Goal: Information Seeking & Learning: Learn about a topic

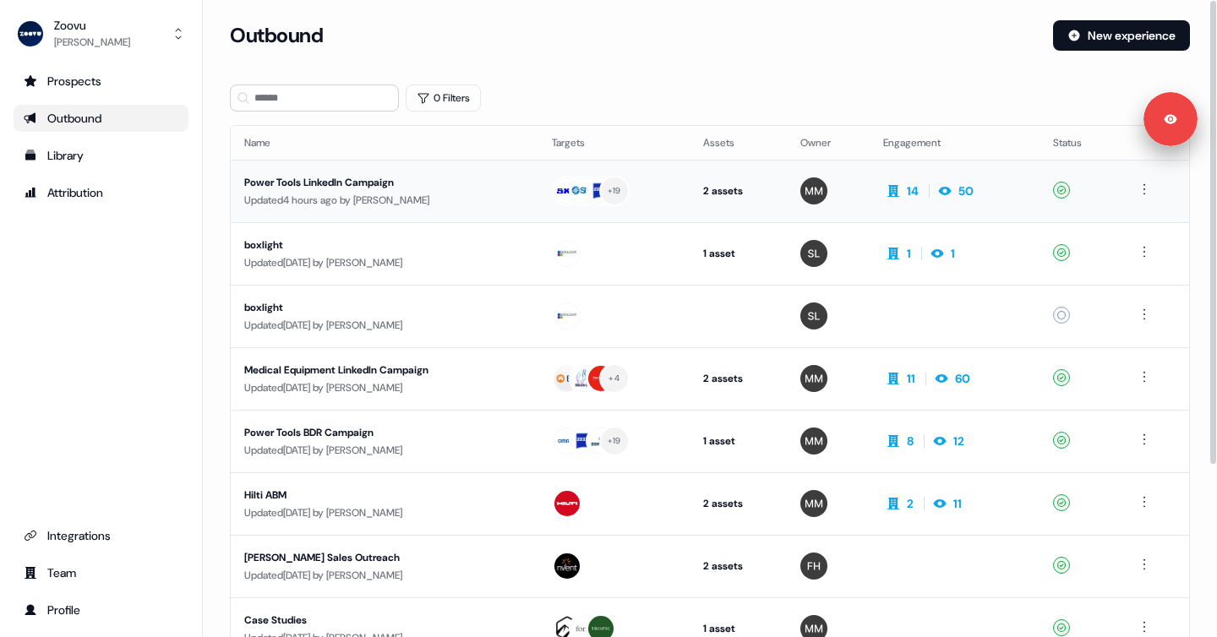
click at [457, 201] on div "Updated 4 hours ago by Morgan Missigman" at bounding box center [384, 200] width 280 height 17
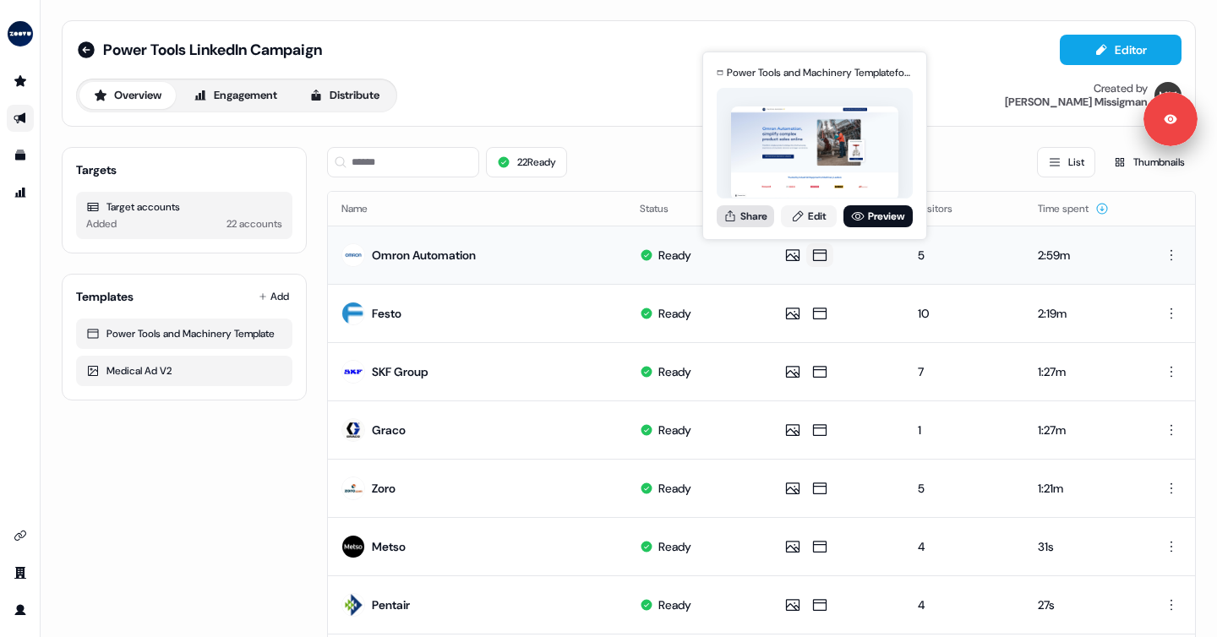
click at [758, 215] on button "Share" at bounding box center [744, 216] width 57 height 22
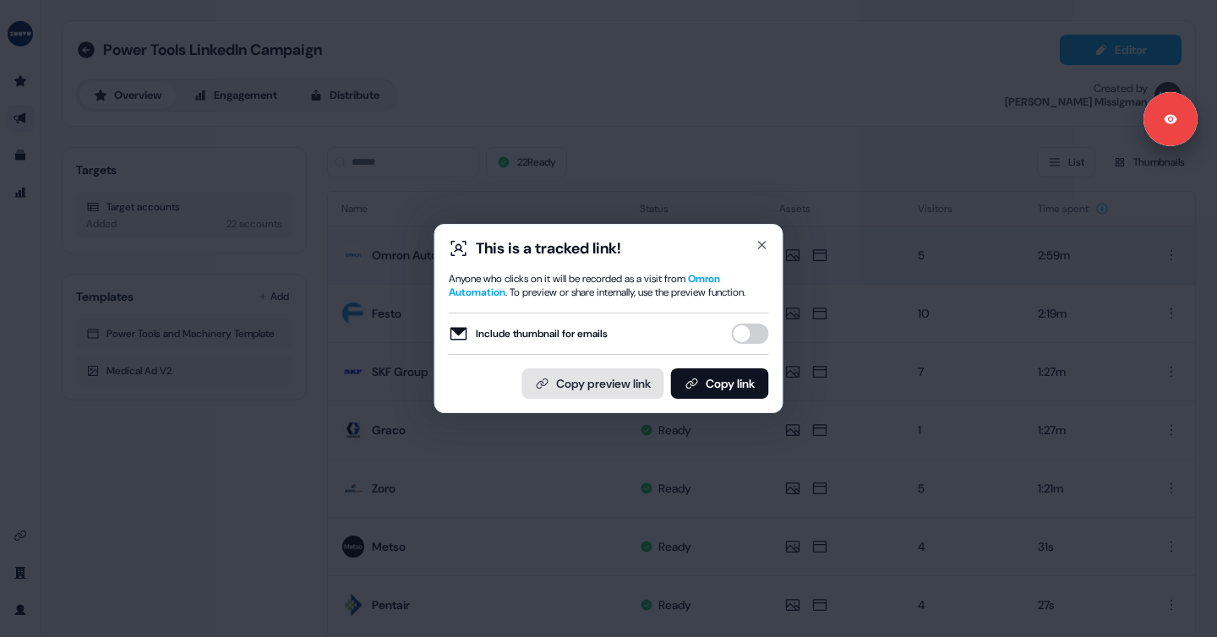
click at [637, 391] on button "Copy preview link" at bounding box center [593, 383] width 142 height 30
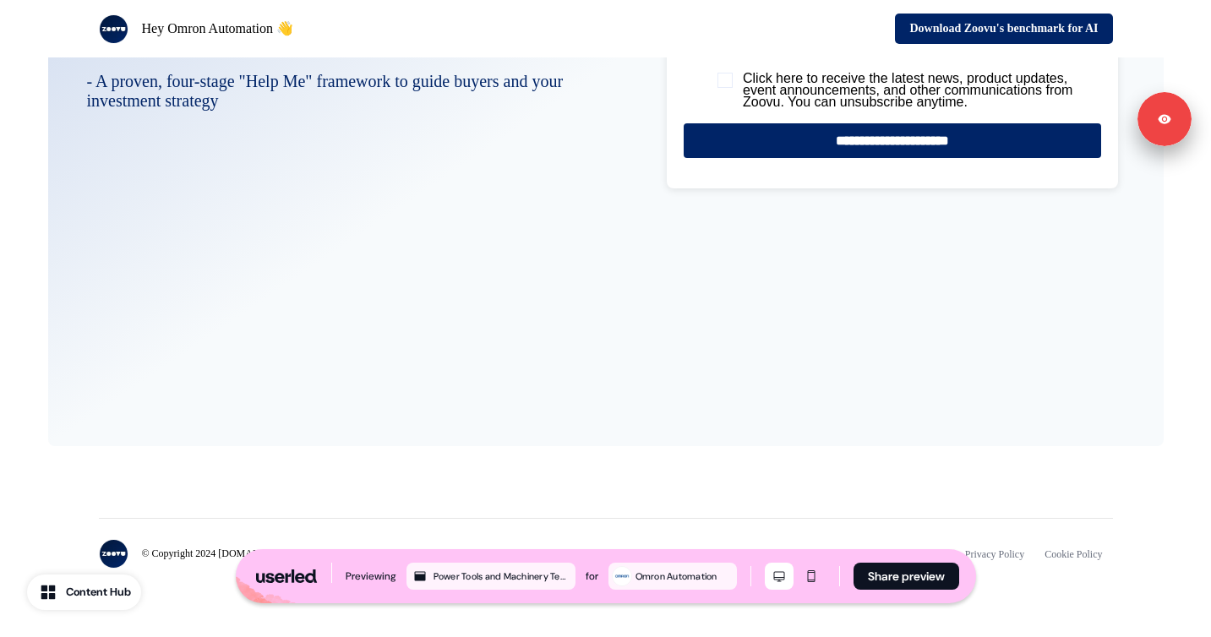
scroll to position [3629, 0]
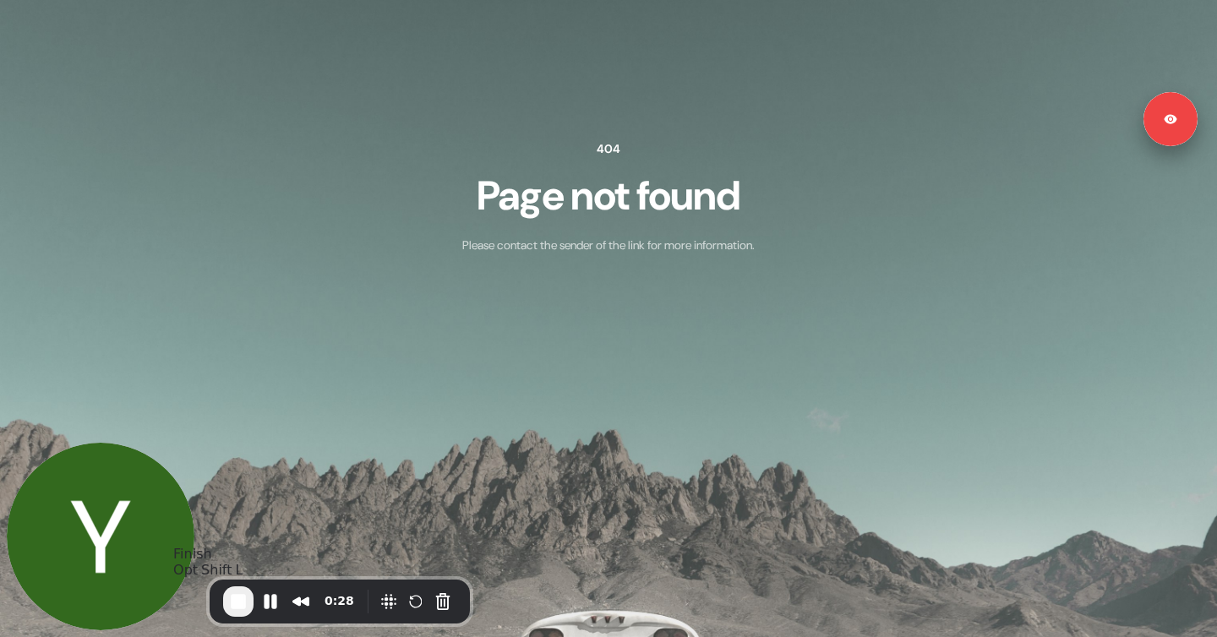
click at [241, 602] on span "End Recording" at bounding box center [238, 601] width 20 height 20
